Goal: Navigation & Orientation: Find specific page/section

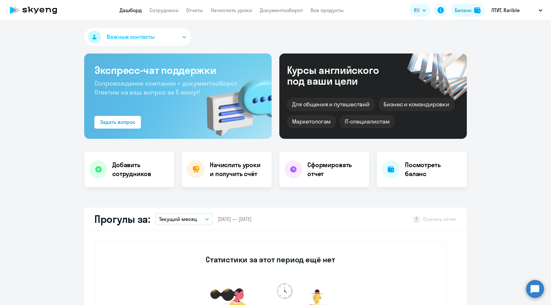
select select "30"
click at [265, 29] on div "Важные контакты" at bounding box center [275, 38] width 382 height 20
click at [505, 11] on p "ЛТИТ, Rarible" at bounding box center [505, 10] width 28 height 8
click at [161, 11] on link "Сотрудники" at bounding box center [163, 10] width 29 height 6
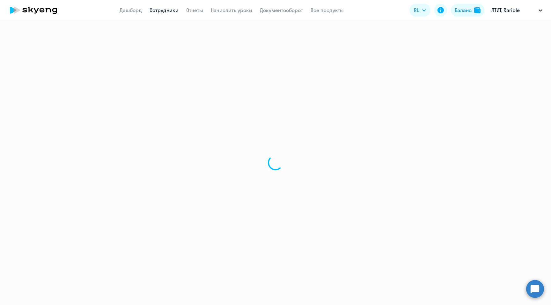
select select "30"
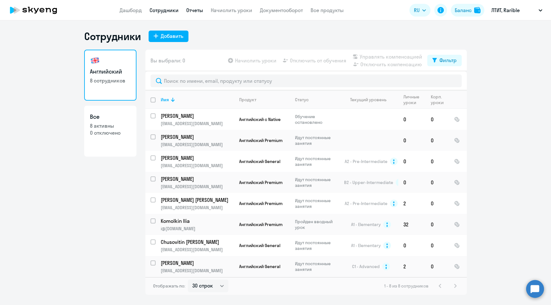
click at [200, 8] on link "Отчеты" at bounding box center [194, 10] width 17 height 6
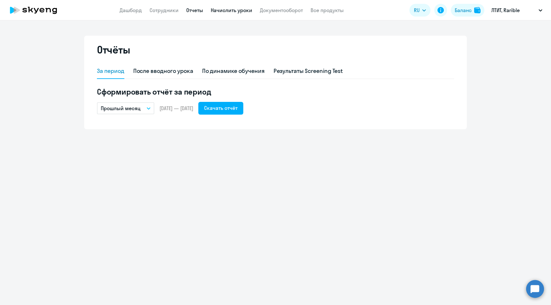
click at [231, 10] on link "Начислить уроки" at bounding box center [231, 10] width 41 height 6
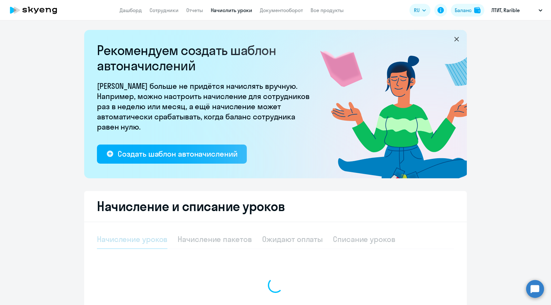
select select "10"
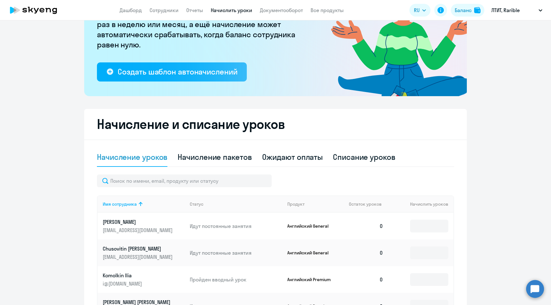
scroll to position [58, 0]
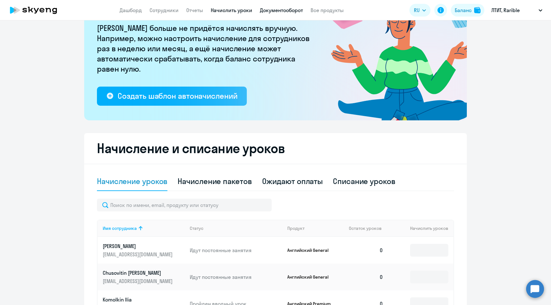
click at [277, 11] on link "Документооборот" at bounding box center [281, 10] width 43 height 6
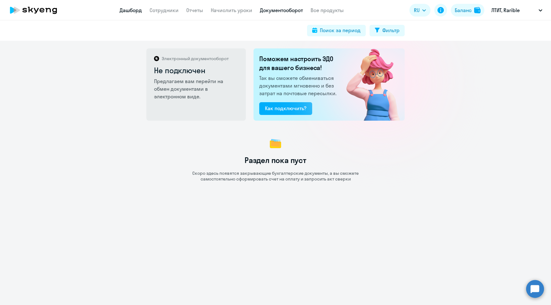
click at [129, 10] on link "Дашборд" at bounding box center [130, 10] width 22 height 6
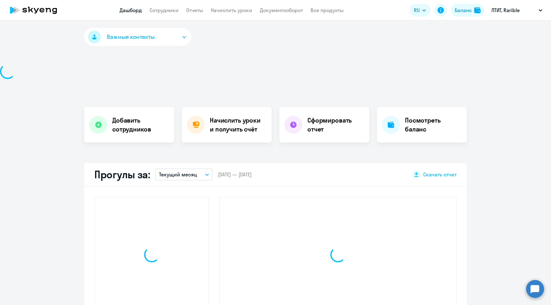
select select "30"
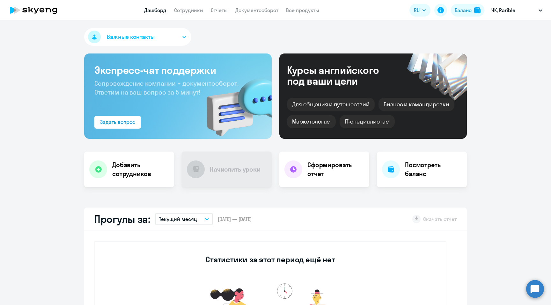
select select "30"
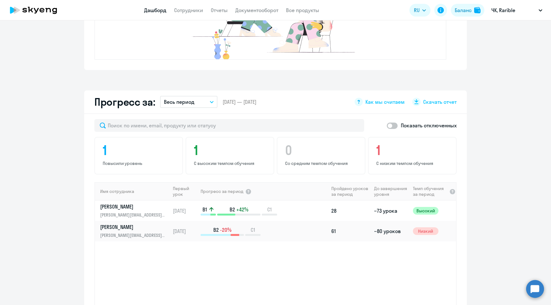
scroll to position [382, 0]
